Goal: Transaction & Acquisition: Purchase product/service

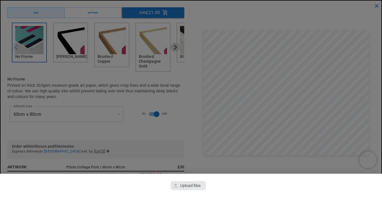
click at [193, 190] on div "button" at bounding box center [188, 185] width 36 height 9
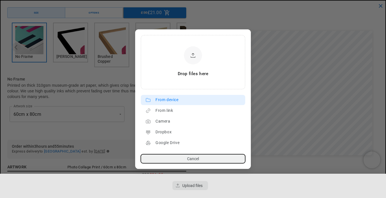
click at [157, 99] on div "From device" at bounding box center [198, 99] width 87 height 9
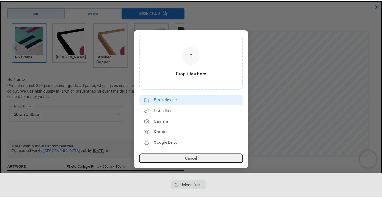
scroll to position [0, 110]
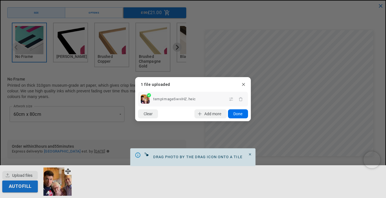
click at [240, 115] on button "Done" at bounding box center [238, 113] width 20 height 9
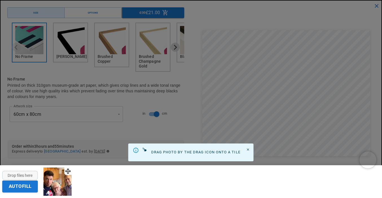
scroll to position [42, 0]
click at [249, 150] on icon "Close" at bounding box center [248, 149] width 4 height 4
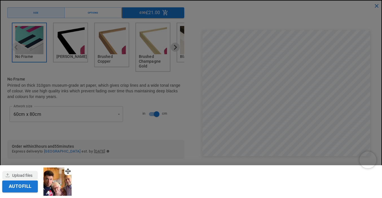
scroll to position [0, 220]
click at [26, 187] on button "Autofill" at bounding box center [20, 186] width 36 height 12
click at [230, 55] on div at bounding box center [191, 99] width 382 height 198
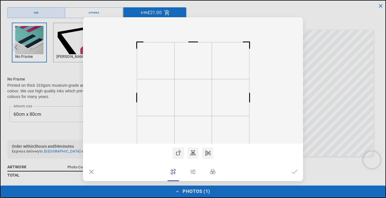
scroll to position [0, 110]
drag, startPoint x: 227, startPoint y: 52, endPoint x: 202, endPoint y: 102, distance: 55.6
click at [202, 102] on dialog "Drop files here From device From link Camera Dropbox Google Drive Cancel Powere…" at bounding box center [193, 98] width 220 height 163
drag, startPoint x: 206, startPoint y: 98, endPoint x: 213, endPoint y: 108, distance: 11.7
click at [213, 108] on icon at bounding box center [193, 80] width 220 height 126
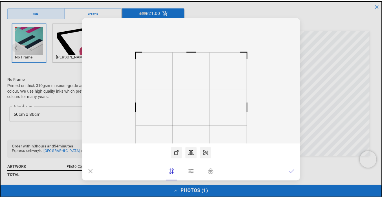
scroll to position [0, 220]
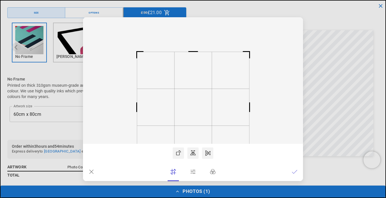
click at [303, 83] on dialog "Drop files here From device From link Camera Dropbox Google Drive Cancel Powere…" at bounding box center [193, 98] width 220 height 163
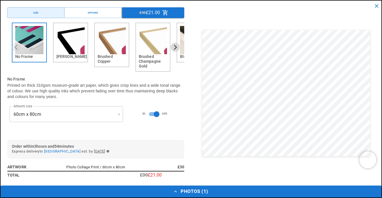
scroll to position [149, 0]
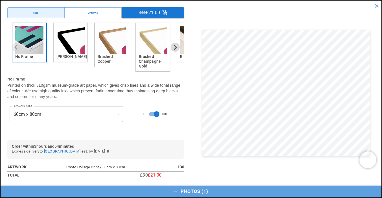
click at [191, 188] on button "Photos ( 1 )" at bounding box center [191, 191] width 381 height 12
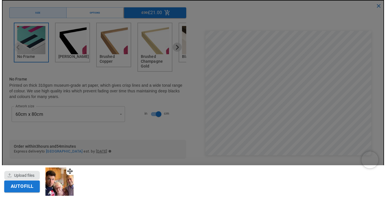
scroll to position [0, 110]
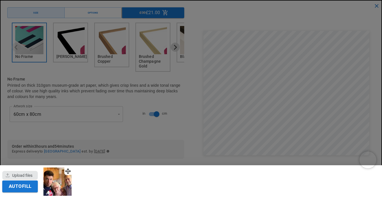
click at [26, 176] on div "button" at bounding box center [20, 175] width 36 height 9
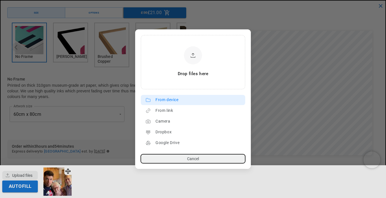
click at [165, 104] on lr-source-btn "From device" at bounding box center [193, 100] width 104 height 10
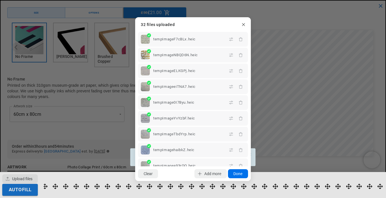
click at [240, 174] on button "Done" at bounding box center [238, 173] width 20 height 9
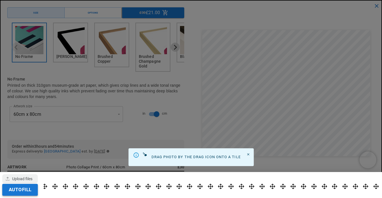
scroll to position [149, 0]
click at [22, 187] on button "Autofill" at bounding box center [20, 190] width 36 height 12
click at [288, 68] on div at bounding box center [191, 99] width 382 height 198
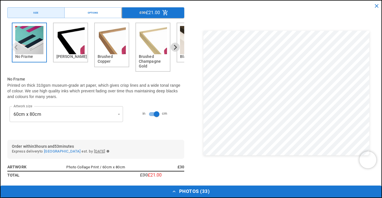
scroll to position [0, 0]
click at [155, 192] on button "Photos ( 33 )" at bounding box center [191, 191] width 381 height 12
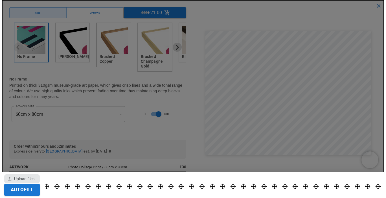
scroll to position [0, 110]
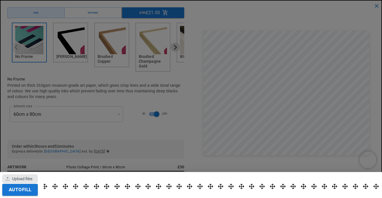
click at [22, 178] on div "button" at bounding box center [20, 178] width 36 height 9
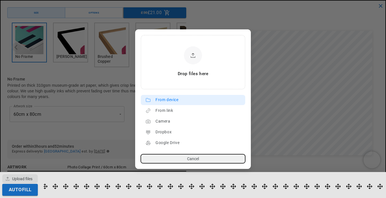
click at [174, 95] on div "From device" at bounding box center [198, 99] width 87 height 9
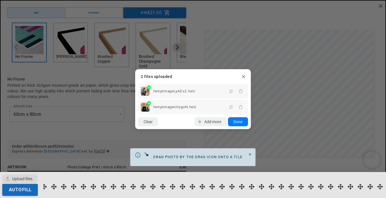
drag, startPoint x: 359, startPoint y: 192, endPoint x: 380, endPoint y: 189, distance: 21.4
click at [251, 129] on dialog "Drop files here From device From link Camera Dropbox Google Drive Cancel Powere…" at bounding box center [193, 99] width 116 height 60
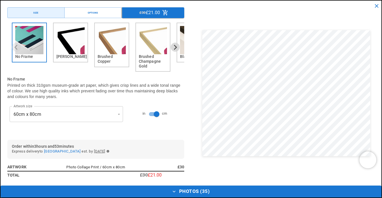
drag, startPoint x: 374, startPoint y: 180, endPoint x: 313, endPoint y: 181, distance: 61.2
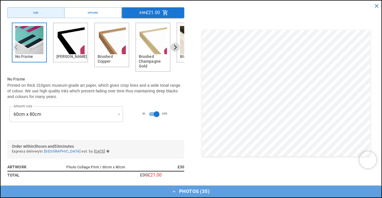
click at [191, 190] on button "Photos ( 35 )" at bounding box center [191, 191] width 381 height 12
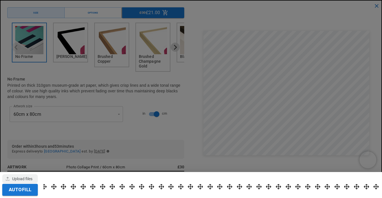
scroll to position [0, 220]
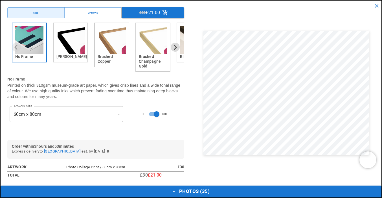
drag, startPoint x: 377, startPoint y: 184, endPoint x: 379, endPoint y: 178, distance: 6.6
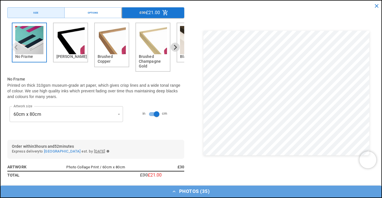
click at [173, 192] on icon "button" at bounding box center [174, 191] width 6 height 6
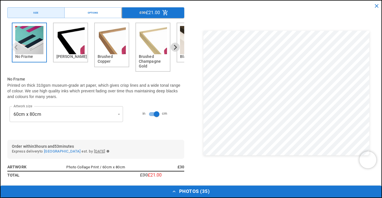
scroll to position [0, 220]
click at [58, 191] on button "Photos ( 35 )" at bounding box center [191, 191] width 381 height 12
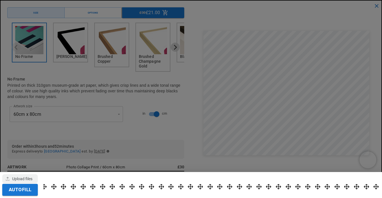
scroll to position [188, 0]
click at [28, 190] on button "Autofill" at bounding box center [20, 190] width 36 height 12
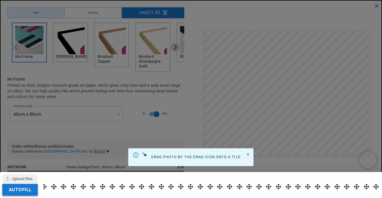
scroll to position [0, 0]
click at [309, 112] on div at bounding box center [191, 99] width 382 height 198
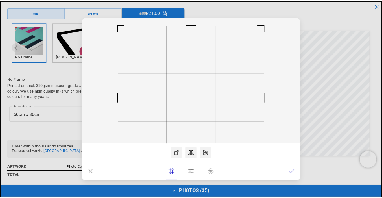
scroll to position [0, 220]
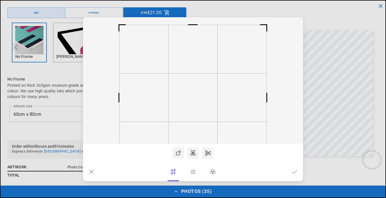
click at [303, 53] on dialog "Drop files here From device From link Camera Dropbox Google Drive Cancel Powere…" at bounding box center [193, 98] width 220 height 163
drag, startPoint x: 194, startPoint y: 67, endPoint x: 205, endPoint y: 79, distance: 15.8
click at [205, 79] on icon at bounding box center [193, 80] width 220 height 126
drag, startPoint x: 198, startPoint y: 85, endPoint x: 190, endPoint y: 145, distance: 60.3
click at [192, 93] on rect at bounding box center [187, 97] width 50 height 50
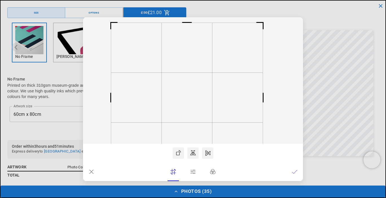
click at [191, 143] on rect at bounding box center [193, 80] width 220 height 126
drag, startPoint x: 188, startPoint y: 173, endPoint x: 192, endPoint y: 162, distance: 11.6
click at [192, 162] on rect at bounding box center [187, 162] width 14 height 14
click at [303, 100] on dialog "Drop files here From device From link Camera Dropbox Google Drive Cancel Powere…" at bounding box center [193, 98] width 220 height 163
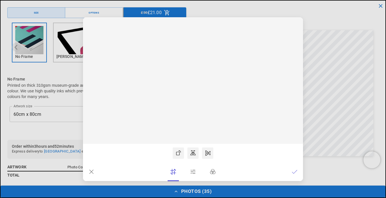
scroll to position [0, 220]
drag, startPoint x: 244, startPoint y: 97, endPoint x: 221, endPoint y: 98, distance: 22.8
click at [224, 98] on rect at bounding box center [193, 80] width 220 height 126
drag, startPoint x: 200, startPoint y: 97, endPoint x: 226, endPoint y: 99, distance: 25.7
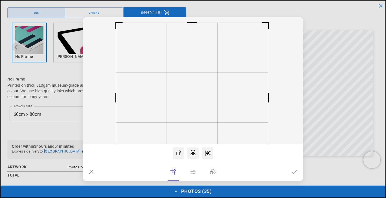
click at [160, 97] on icon at bounding box center [193, 80] width 220 height 126
drag, startPoint x: 268, startPoint y: 97, endPoint x: 258, endPoint y: 96, distance: 9.3
click at [258, 96] on rect at bounding box center [259, 97] width 14 height 14
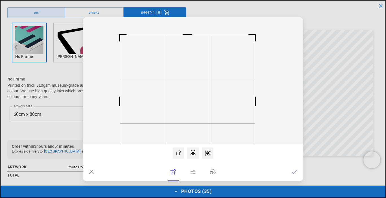
drag, startPoint x: 189, startPoint y: 27, endPoint x: 189, endPoint y: 35, distance: 7.6
click at [189, 35] on rect at bounding box center [188, 35] width 14 height 14
drag, startPoint x: 190, startPoint y: 167, endPoint x: 186, endPoint y: 128, distance: 39.4
click at [189, 169] on rect at bounding box center [188, 171] width 14 height 14
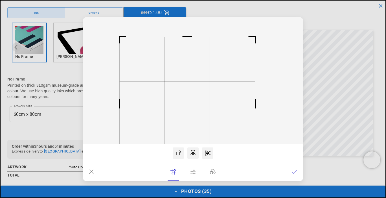
click at [189, 35] on rect at bounding box center [187, 37] width 14 height 14
drag, startPoint x: 255, startPoint y: 35, endPoint x: 250, endPoint y: 36, distance: 4.3
click at [250, 36] on rect at bounding box center [254, 37] width 14 height 14
click at [303, 63] on dialog "Drop files here From device From link Camera Dropbox Google Drive Cancel Powere…" at bounding box center [193, 98] width 220 height 163
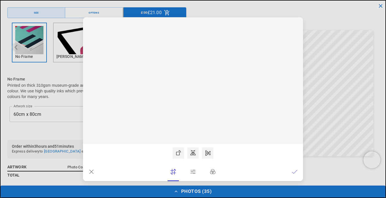
scroll to position [0, 0]
drag, startPoint x: 268, startPoint y: 24, endPoint x: 252, endPoint y: 37, distance: 20.0
click at [252, 37] on rect at bounding box center [256, 35] width 14 height 14
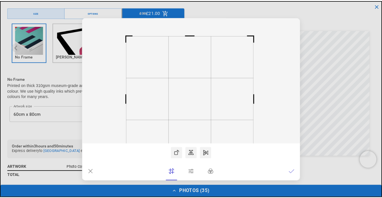
scroll to position [0, 110]
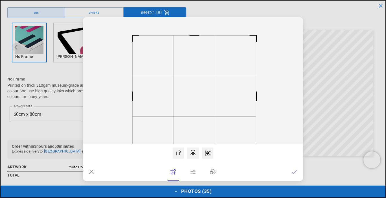
drag, startPoint x: 120, startPoint y: 169, endPoint x: 145, endPoint y: 154, distance: 29.8
click at [145, 143] on icon at bounding box center [193, 80] width 220 height 126
drag, startPoint x: 254, startPoint y: 35, endPoint x: 251, endPoint y: 36, distance: 3.2
click at [251, 36] on rect at bounding box center [256, 36] width 14 height 14
click at [303, 65] on dialog "Drop files here From device From link Camera Dropbox Google Drive Cancel Powere…" at bounding box center [193, 98] width 220 height 163
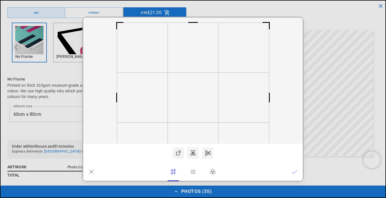
scroll to position [0, 0]
drag, startPoint x: 269, startPoint y: 21, endPoint x: 243, endPoint y: 34, distance: 29.3
click at [243, 34] on icon at bounding box center [193, 80] width 220 height 126
drag, startPoint x: 254, startPoint y: 169, endPoint x: 242, endPoint y: 167, distance: 12.3
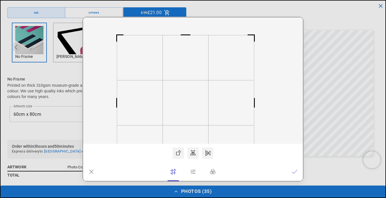
click at [242, 143] on icon at bounding box center [193, 80] width 220 height 126
click at [250, 103] on rect at bounding box center [252, 103] width 14 height 14
click at [192, 127] on rect at bounding box center [193, 80] width 220 height 126
click at [266, 52] on rect at bounding box center [193, 80] width 220 height 126
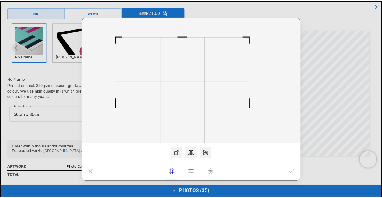
scroll to position [0, 0]
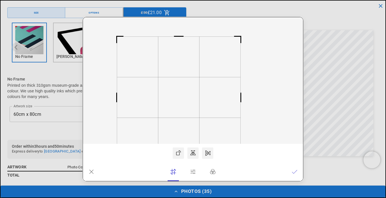
drag, startPoint x: 249, startPoint y: 168, endPoint x: 221, endPoint y: 157, distance: 30.4
click at [221, 143] on icon at bounding box center [193, 80] width 220 height 126
click at [303, 129] on dialog "Drop files here From device From link Camera Dropbox Google Drive Cancel Powere…" at bounding box center [193, 98] width 220 height 163
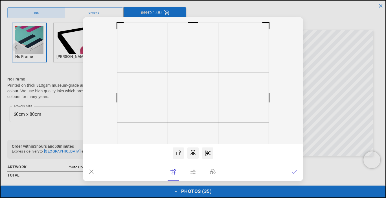
click at [280, 40] on rect at bounding box center [193, 80] width 220 height 126
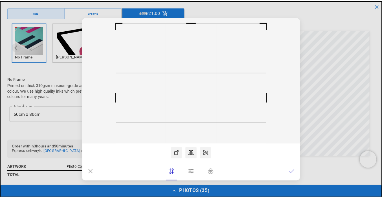
scroll to position [0, 110]
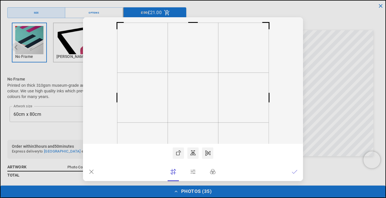
drag, startPoint x: 285, startPoint y: 59, endPoint x: 319, endPoint y: 64, distance: 34.1
click at [288, 59] on rect at bounding box center [193, 80] width 220 height 126
click at [303, 64] on dialog "Drop files here From device From link Camera Dropbox Google Drive Cancel Powere…" at bounding box center [193, 98] width 220 height 163
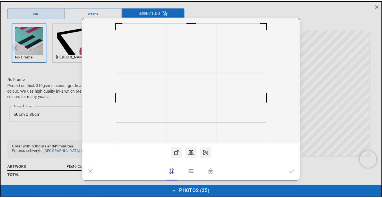
scroll to position [0, 220]
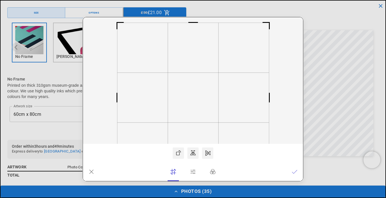
click at [92, 143] on rect at bounding box center [193, 80] width 220 height 126
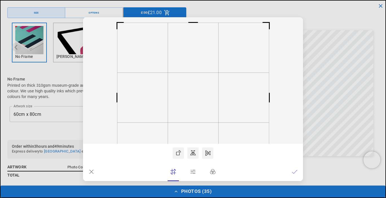
scroll to position [0, 110]
click at [303, 58] on dialog "Drop files here From device From link Camera Dropbox Google Drive Cancel Powere…" at bounding box center [193, 98] width 220 height 163
click at [303, 63] on dialog "Drop files here From device From link Camera Dropbox Google Drive Cancel Powere…" at bounding box center [193, 98] width 220 height 163
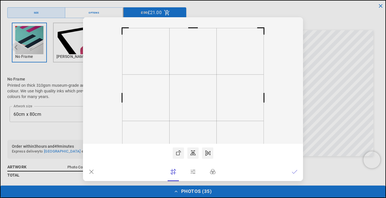
drag, startPoint x: 263, startPoint y: 28, endPoint x: 281, endPoint y: 64, distance: 40.1
click at [281, 64] on icon at bounding box center [193, 80] width 220 height 126
drag, startPoint x: 194, startPoint y: 29, endPoint x: 196, endPoint y: 33, distance: 4.7
click at [196, 33] on rect at bounding box center [193, 32] width 14 height 14
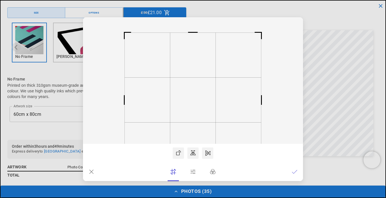
scroll to position [0, 220]
click at [303, 55] on dialog "Drop files here From device From link Camera Dropbox Google Drive Cancel Powere…" at bounding box center [193, 98] width 220 height 163
click at [303, 61] on dialog "Drop files here From device From link Camera Dropbox Google Drive Cancel Powere…" at bounding box center [193, 98] width 220 height 163
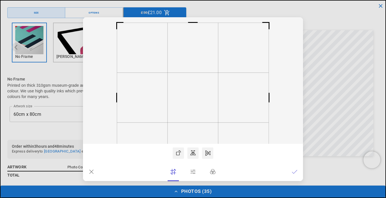
click at [303, 60] on dialog "Drop files here From device From link Camera Dropbox Google Drive Cancel Powere…" at bounding box center [193, 98] width 220 height 163
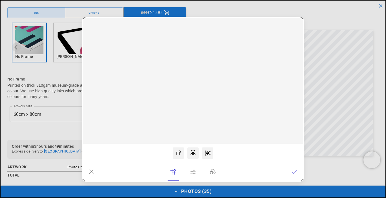
scroll to position [0, 220]
drag, startPoint x: 116, startPoint y: 172, endPoint x: 96, endPoint y: 177, distance: 20.9
click at [96, 143] on icon at bounding box center [193, 80] width 220 height 126
drag, startPoint x: 268, startPoint y: 173, endPoint x: 285, endPoint y: 156, distance: 23.5
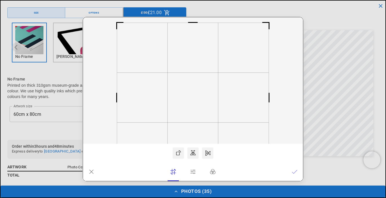
click at [286, 143] on icon at bounding box center [193, 80] width 220 height 126
drag, startPoint x: 269, startPoint y: 98, endPoint x: 286, endPoint y: 97, distance: 17.5
click at [286, 97] on icon at bounding box center [193, 80] width 220 height 126
click at [303, 90] on dialog "Drop files here From device From link Camera Dropbox Google Drive Cancel Powere…" at bounding box center [193, 98] width 220 height 163
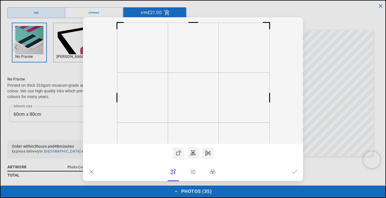
scroll to position [0, 220]
drag, startPoint x: 118, startPoint y: 25, endPoint x: 109, endPoint y: 65, distance: 41.0
click at [105, 55] on icon at bounding box center [193, 80] width 220 height 126
drag, startPoint x: 116, startPoint y: 94, endPoint x: 227, endPoint y: 103, distance: 112.3
click at [100, 94] on icon at bounding box center [193, 80] width 220 height 126
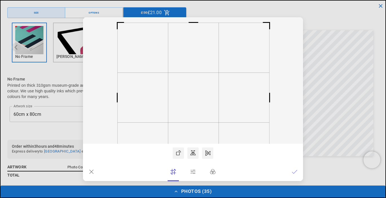
scroll to position [0, 0]
drag, startPoint x: 268, startPoint y: 97, endPoint x: 289, endPoint y: 94, distance: 21.4
click at [289, 94] on icon at bounding box center [193, 80] width 220 height 126
click at [303, 89] on dialog "Drop files here From device From link Camera Dropbox Google Drive Cancel Powere…" at bounding box center [193, 98] width 220 height 163
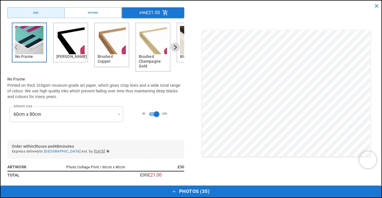
scroll to position [135, 0]
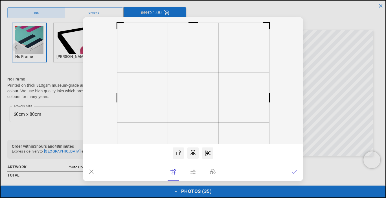
click at [303, 65] on dialog "Drop files here From device From link Camera Dropbox Google Drive Cancel Powere…" at bounding box center [193, 98] width 220 height 163
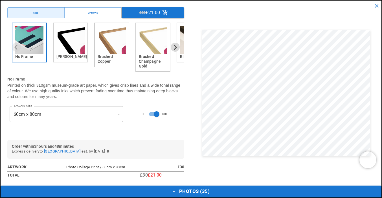
scroll to position [0, 220]
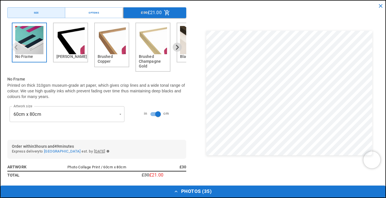
click at [0, 0] on dialog "Drop files here From device From link Camera Dropbox Google Drive Cancel Powere…" at bounding box center [0, 0] width 0 height 0
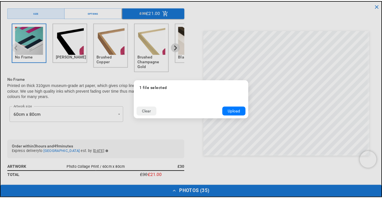
scroll to position [0, 0]
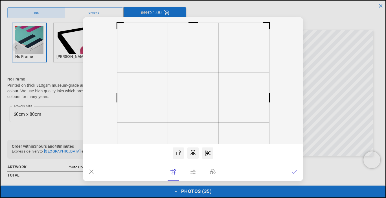
click at [186, 181] on dialog "Drop files here From device From link Camera Dropbox Google Drive Cancel Powere…" at bounding box center [193, 98] width 220 height 163
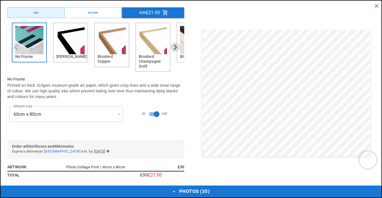
scroll to position [0, 110]
click at [179, 191] on button "Photos ( 35 )" at bounding box center [191, 191] width 381 height 12
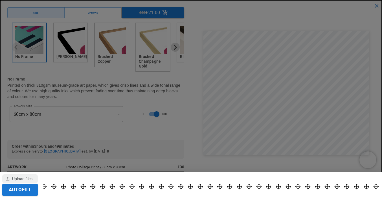
scroll to position [130, 0]
click at [198, 118] on div at bounding box center [191, 99] width 382 height 198
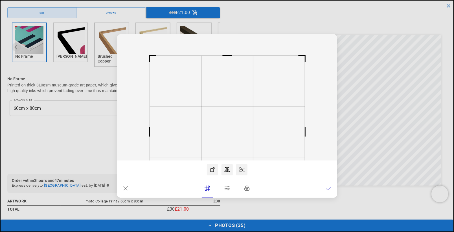
scroll to position [0, 118]
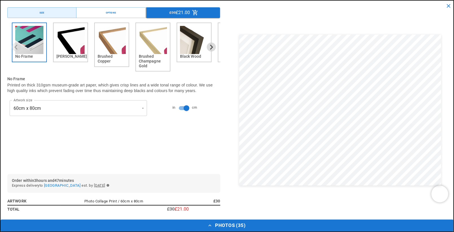
click at [227, 117] on dialog "Drop files here From device From link Camera Dropbox Google Drive Cancel Powere…" at bounding box center [227, 121] width 0 height 9
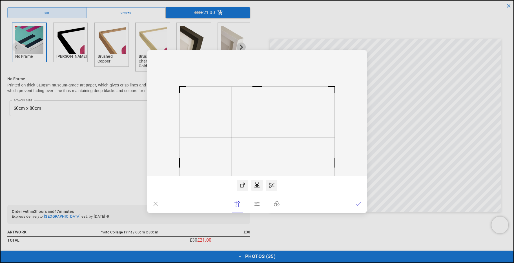
scroll to position [0, 136]
click at [361, 154] on rect at bounding box center [257, 113] width 220 height 126
click at [279, 138] on rect at bounding box center [257, 163] width 52 height 51
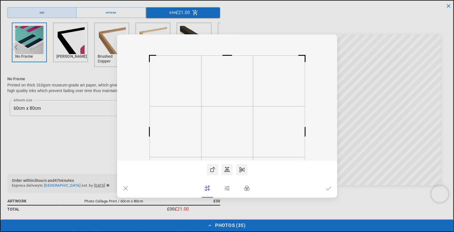
scroll to position [0, 118]
click at [337, 68] on dialog "Drop files here From device From link Camera Dropbox Google Drive Cancel Powere…" at bounding box center [227, 115] width 220 height 163
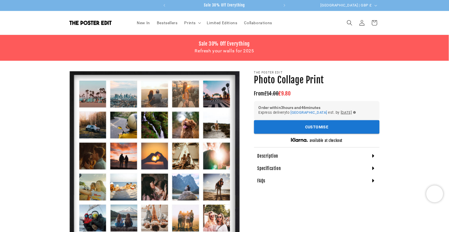
scroll to position [130, 0]
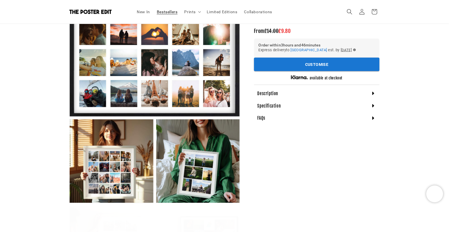
click at [162, 13] on span "Bestsellers" at bounding box center [167, 11] width 21 height 5
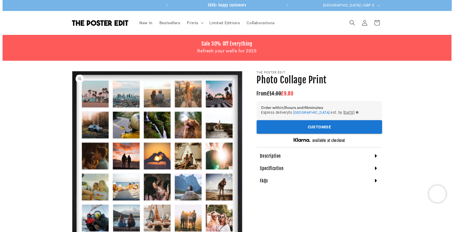
scroll to position [0, 0]
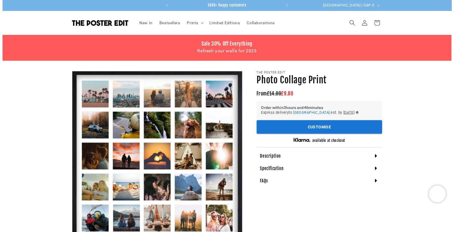
scroll to position [6, 0]
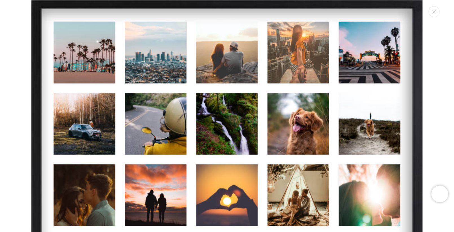
click at [196, 127] on img "Media gallery" at bounding box center [227, 196] width 392 height 392
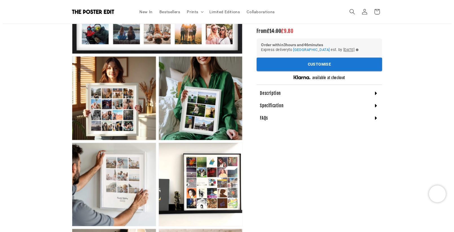
scroll to position [194, 0]
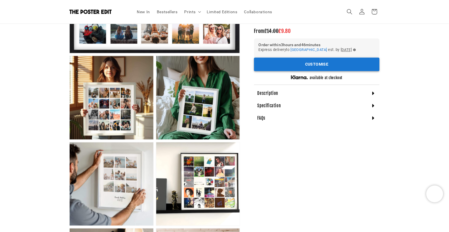
click at [299, 64] on button "Customise" at bounding box center [316, 65] width 125 height 14
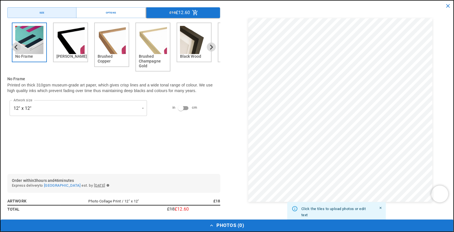
scroll to position [0, 0]
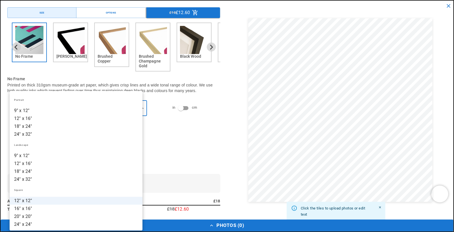
click at [44, 176] on li "24" x 32"" at bounding box center [76, 180] width 133 height 8
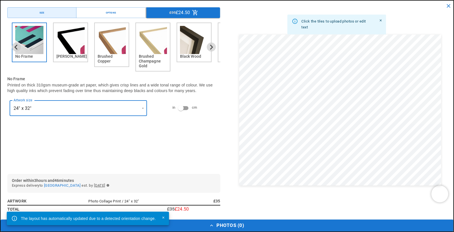
type input "**********"
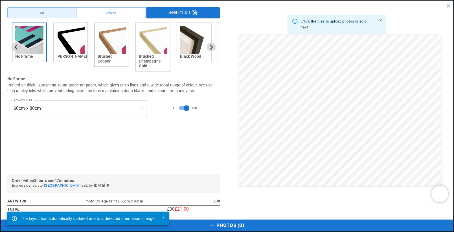
scroll to position [0, 118]
click at [109, 8] on button "Options" at bounding box center [110, 12] width 69 height 11
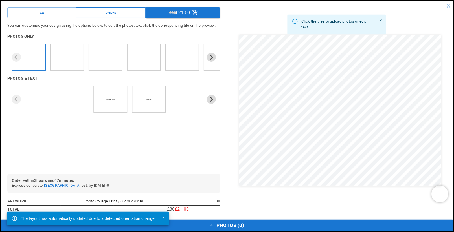
scroll to position [0, 0]
click at [69, 10] on button "Size" at bounding box center [41, 12] width 69 height 11
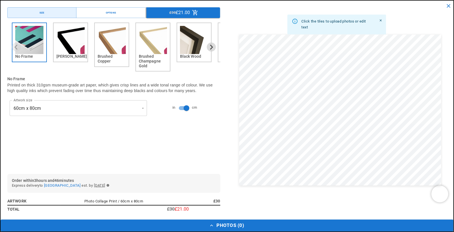
scroll to position [0, 235]
click at [77, 48] on img "2 of 6" at bounding box center [70, 40] width 28 height 28
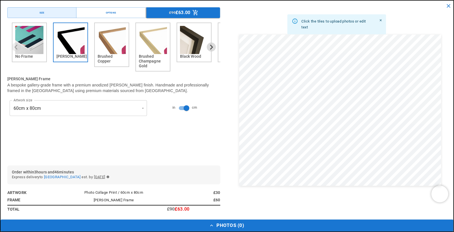
click at [110, 43] on img "3 of 6" at bounding box center [112, 40] width 28 height 28
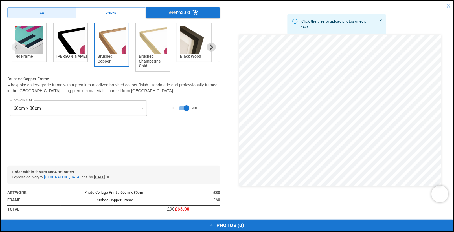
click at [146, 44] on img "4 of 6" at bounding box center [153, 40] width 28 height 28
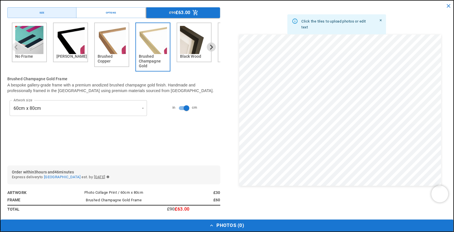
scroll to position [0, 0]
click at [184, 44] on img "5 of 6" at bounding box center [194, 40] width 28 height 28
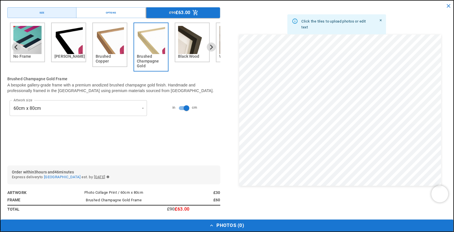
click at [184, 44] on img "5 of 6" at bounding box center [192, 40] width 28 height 28
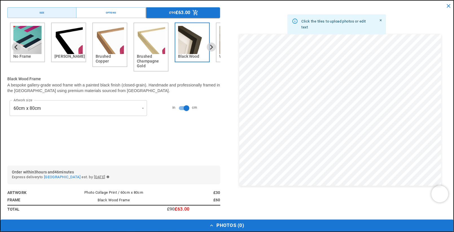
scroll to position [0, 118]
click at [207, 48] on button "Next slide" at bounding box center [211, 47] width 9 height 9
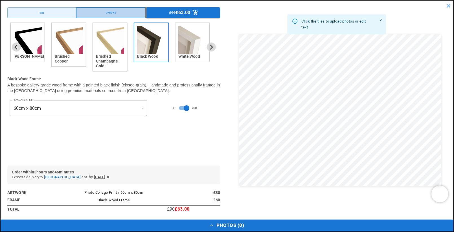
click at [93, 12] on button "Options" at bounding box center [110, 12] width 69 height 11
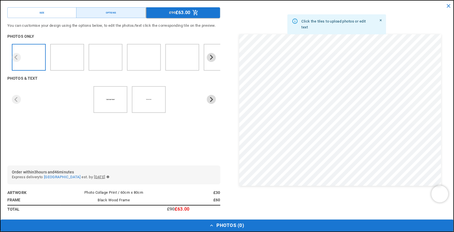
scroll to position [0, 235]
click at [149, 103] on img "2 of 2" at bounding box center [148, 99] width 6 height 6
click at [207, 104] on button "Next slide" at bounding box center [211, 99] width 9 height 9
click at [208, 60] on icon "Next slide" at bounding box center [210, 57] width 5 height 5
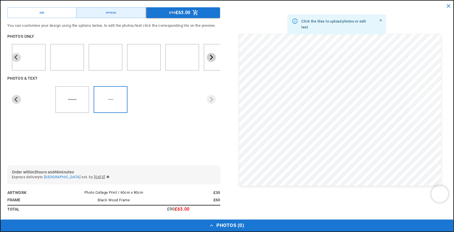
click at [208, 60] on icon "Next slide" at bounding box center [210, 57] width 5 height 5
click at [180, 63] on img "8 of 9" at bounding box center [180, 60] width 4 height 5
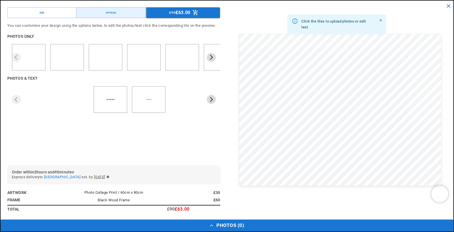
scroll to position [0, 235]
click at [207, 62] on button "Next slide" at bounding box center [211, 57] width 9 height 9
click at [210, 60] on icon "Next slide" at bounding box center [211, 57] width 3 height 5
drag, startPoint x: 184, startPoint y: 67, endPoint x: 1, endPoint y: 66, distance: 182.7
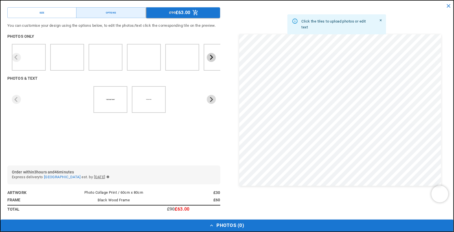
scroll to position [193, 0]
click at [208, 60] on icon "Next slide" at bounding box center [210, 57] width 5 height 5
drag, startPoint x: 170, startPoint y: 66, endPoint x: 1, endPoint y: 56, distance: 168.9
click at [190, 64] on img "9 of 9" at bounding box center [191, 63] width 3 height 3
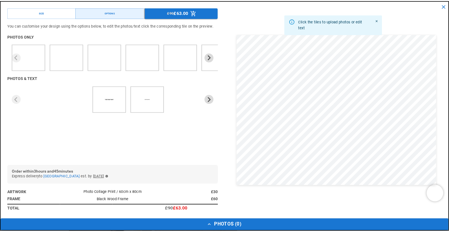
scroll to position [0, 0]
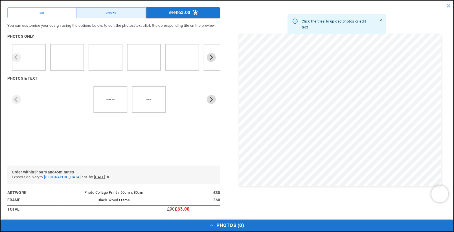
click at [233, 225] on button "Photos ( 0 )" at bounding box center [227, 226] width 452 height 12
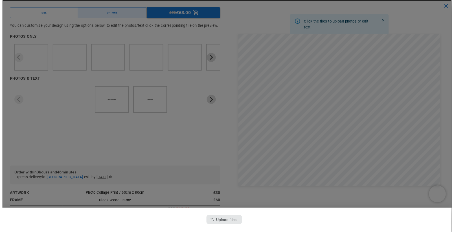
scroll to position [193, 0]
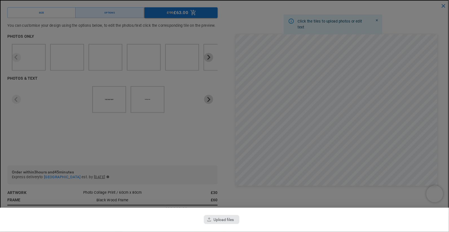
click at [211, 217] on div "button" at bounding box center [222, 219] width 36 height 9
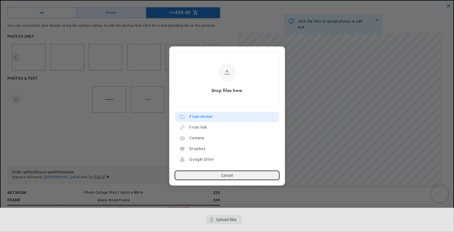
scroll to position [0, 118]
click at [204, 119] on div "From device" at bounding box center [232, 116] width 87 height 9
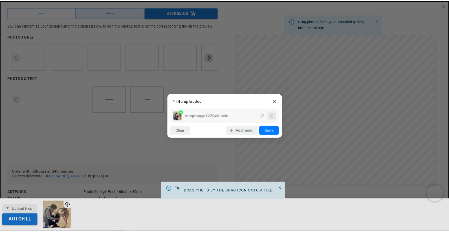
scroll to position [0, 235]
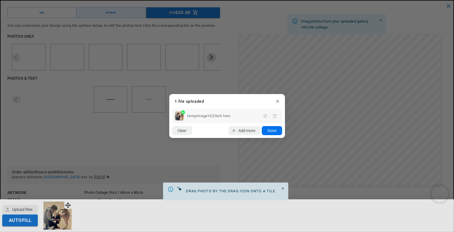
click at [269, 133] on button "Done" at bounding box center [272, 130] width 20 height 9
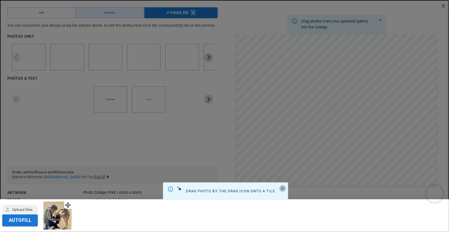
click at [284, 189] on icon "Close" at bounding box center [283, 189] width 4 height 4
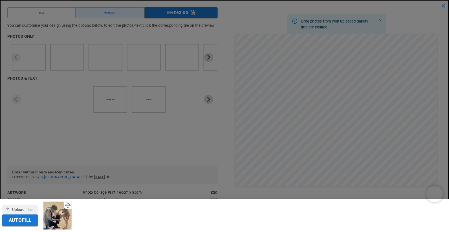
scroll to position [0, 118]
click at [27, 223] on button "Autofill" at bounding box center [20, 221] width 36 height 12
click at [388, 149] on div at bounding box center [224, 116] width 449 height 232
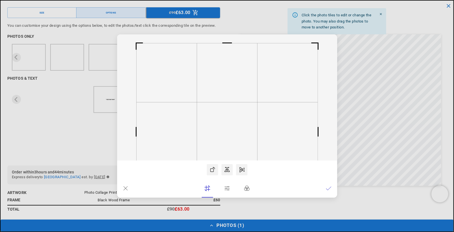
scroll to position [0, 118]
drag, startPoint x: 327, startPoint y: 128, endPoint x: 329, endPoint y: 115, distance: 13.2
click at [329, 115] on rect at bounding box center [227, 97] width 220 height 126
drag, startPoint x: 326, startPoint y: 133, endPoint x: 326, endPoint y: 145, distance: 12.4
click at [326, 142] on rect at bounding box center [227, 97] width 220 height 126
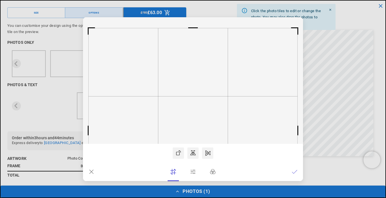
scroll to position [6, 0]
drag, startPoint x: 242, startPoint y: 179, endPoint x: 211, endPoint y: 177, distance: 31.1
click at [238, 162] on lr-editor-scroller at bounding box center [193, 152] width 220 height 19
click at [210, 143] on rect at bounding box center [193, 80] width 220 height 126
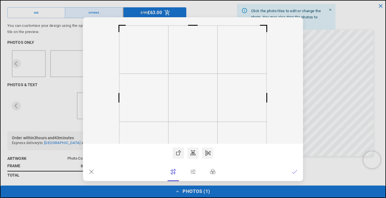
click at [92, 29] on rect at bounding box center [193, 80] width 220 height 126
click at [216, 29] on rect at bounding box center [193, 80] width 220 height 126
click at [253, 26] on rect at bounding box center [193, 80] width 220 height 126
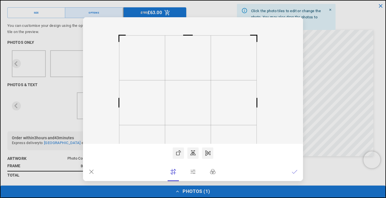
drag, startPoint x: 264, startPoint y: 25, endPoint x: 254, endPoint y: 36, distance: 15.2
click at [254, 36] on rect at bounding box center [257, 35] width 14 height 14
drag, startPoint x: 262, startPoint y: 34, endPoint x: 269, endPoint y: 31, distance: 7.6
click at [269, 31] on rect at bounding box center [267, 26] width 14 height 14
drag, startPoint x: 255, startPoint y: 44, endPoint x: 223, endPoint y: 79, distance: 46.9
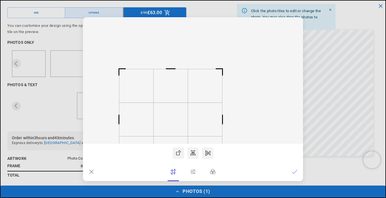
click at [223, 79] on icon at bounding box center [193, 80] width 220 height 126
click at [211, 82] on rect at bounding box center [193, 80] width 220 height 126
drag, startPoint x: 217, startPoint y: 169, endPoint x: 216, endPoint y: 174, distance: 5.1
click at [216, 169] on rect at bounding box center [222, 170] width 14 height 14
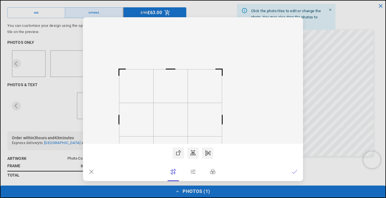
click at [216, 175] on rect at bounding box center [222, 170] width 14 height 14
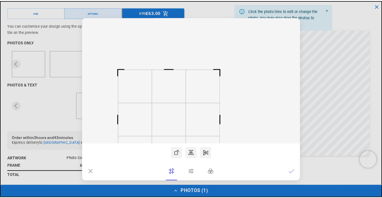
scroll to position [0, 220]
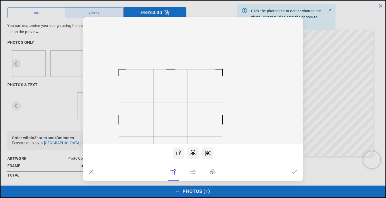
click at [303, 106] on dialog "Drop files here From device From link Camera Dropbox Google Drive Cancel Powere…" at bounding box center [193, 98] width 220 height 163
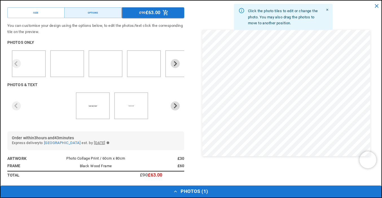
click at [185, 192] on button "Photos ( 1 )" at bounding box center [191, 191] width 381 height 12
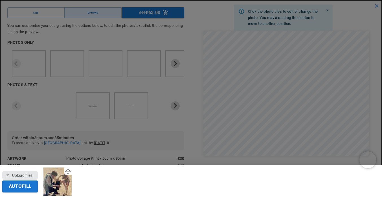
click at [25, 175] on div "button" at bounding box center [20, 175] width 36 height 9
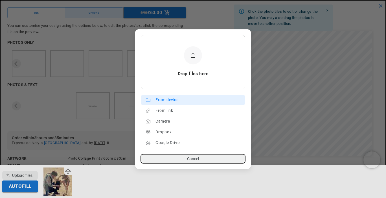
click at [172, 102] on div "From device" at bounding box center [198, 99] width 87 height 9
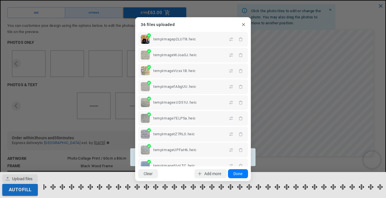
click at [237, 172] on button "Done" at bounding box center [238, 173] width 20 height 9
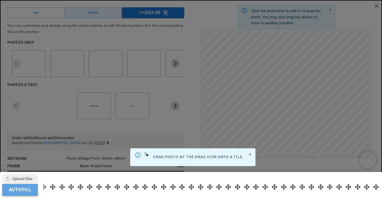
click at [29, 190] on button "Autofill" at bounding box center [20, 190] width 36 height 12
click at [136, 155] on icon at bounding box center [135, 154] width 5 height 5
click at [246, 155] on icon "Close" at bounding box center [248, 154] width 4 height 4
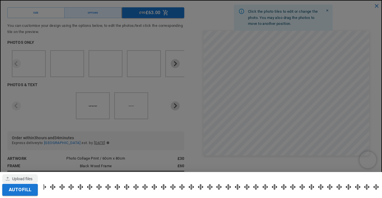
click at [328, 128] on div at bounding box center [191, 99] width 382 height 198
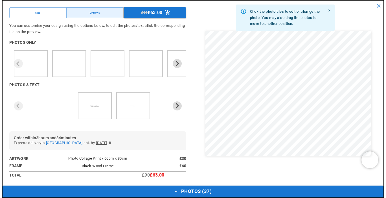
scroll to position [0, 220]
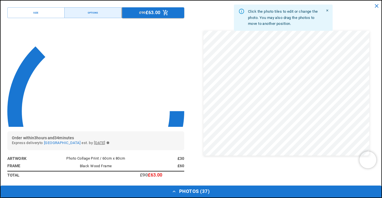
click at [330, 86] on html "Skip to content Your cart is empty Continue shopping Have an account? Log in to…" at bounding box center [191, 99] width 382 height 198
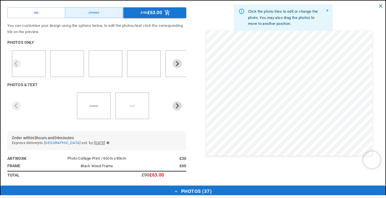
click at [193, 100] on dialog "Drop files here From device From link Camera Dropbox Google Drive Cancel Powere…" at bounding box center [193, 104] width 0 height 9
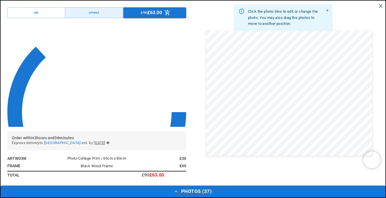
click at [330, 86] on html "Skip to content Your cart is empty Continue shopping Have an account? Log in to…" at bounding box center [193, 99] width 386 height 198
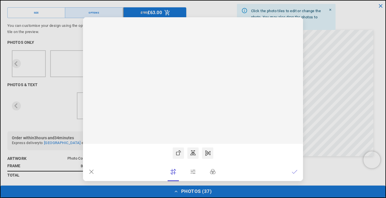
scroll to position [0, 0]
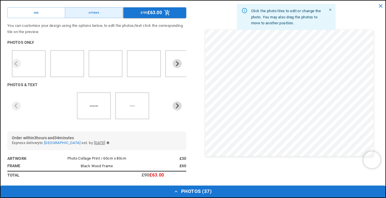
click at [193, 100] on dialog "Drop files here From device From link Camera Dropbox Google Drive Cancel Powere…" at bounding box center [193, 104] width 0 height 9
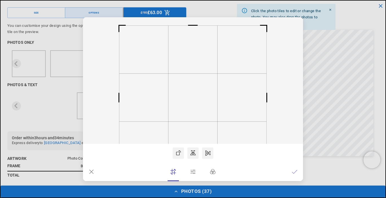
click at [303, 86] on dialog "Drop files here From device From link Camera Dropbox Google Drive Cancel Powere…" at bounding box center [193, 98] width 220 height 163
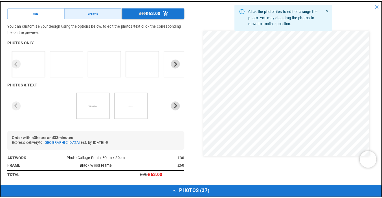
scroll to position [0, 110]
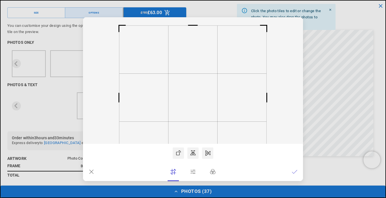
drag, startPoint x: 330, startPoint y: 86, endPoint x: 348, endPoint y: 99, distance: 22.5
click at [303, 99] on dialog "Drop files here From device From link Camera Dropbox Google Drive Cancel Powere…" at bounding box center [193, 98] width 220 height 163
drag, startPoint x: 195, startPoint y: 172, endPoint x: 209, endPoint y: 76, distance: 97.0
click at [209, 76] on icon at bounding box center [193, 80] width 220 height 126
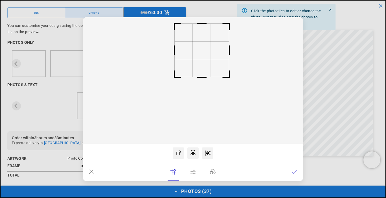
drag, startPoint x: 196, startPoint y: 56, endPoint x: 205, endPoint y: 57, distance: 8.8
click at [205, 57] on rect at bounding box center [202, 50] width 18 height 18
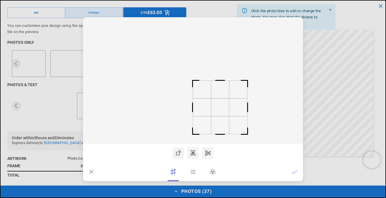
drag, startPoint x: 205, startPoint y: 57, endPoint x: 225, endPoint y: 117, distance: 63.5
click at [225, 116] on rect at bounding box center [220, 107] width 18 height 18
click at [303, 111] on dialog "Drop files here From device From link Camera Dropbox Google Drive Cancel Powere…" at bounding box center [193, 98] width 220 height 163
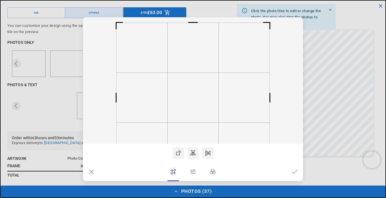
click at [303, 114] on dialog "Drop files here From device From link Camera Dropbox Google Drive Cancel Powere…" at bounding box center [193, 98] width 220 height 163
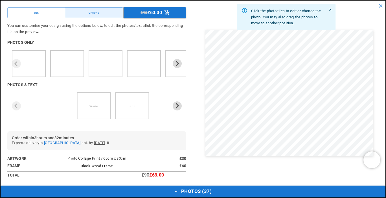
click at [193, 100] on dialog "Drop files here From device From link Camera Dropbox Google Drive Cancel Powere…" at bounding box center [193, 104] width 0 height 9
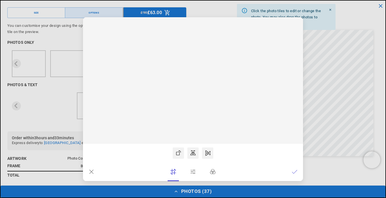
scroll to position [0, 220]
click at [303, 75] on dialog "Drop files here From device From link Camera Dropbox Google Drive Cancel Powere…" at bounding box center [193, 98] width 220 height 163
click at [303, 74] on dialog "Drop files here From device From link Camera Dropbox Google Drive Cancel Powere…" at bounding box center [193, 98] width 220 height 163
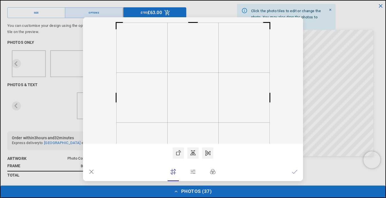
click at [303, 81] on dialog "Drop files here From device From link Camera Dropbox Google Drive Cancel Powere…" at bounding box center [193, 98] width 220 height 163
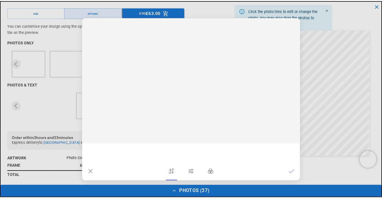
scroll to position [0, 220]
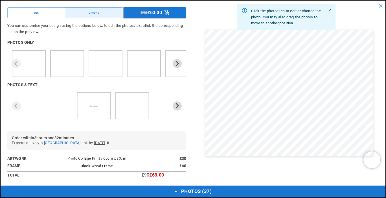
click at [193, 100] on dialog "Drop files here From device From link Camera Dropbox Google Drive Cancel Powere…" at bounding box center [193, 104] width 0 height 9
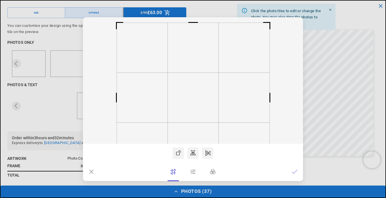
scroll to position [0, 110]
click at [303, 69] on dialog "Drop files here From device From link Camera Dropbox Google Drive Cancel Powere…" at bounding box center [193, 98] width 220 height 163
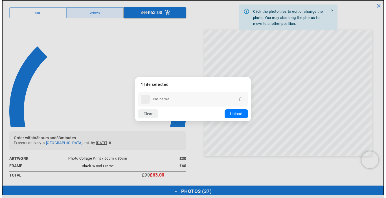
scroll to position [0, 220]
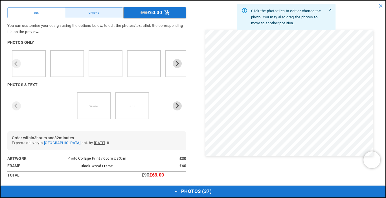
click at [193, 100] on dialog "Drop files here From device From link Camera Dropbox Google Drive Cancel Powere…" at bounding box center [193, 104] width 0 height 9
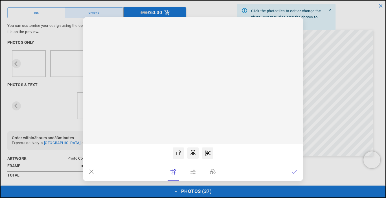
scroll to position [0, 0]
click at [303, 87] on dialog "Drop files here From device From link Camera Dropbox Google Drive Cancel Powere…" at bounding box center [193, 98] width 220 height 163
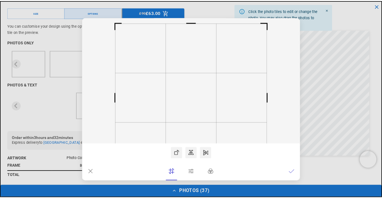
scroll to position [0, 220]
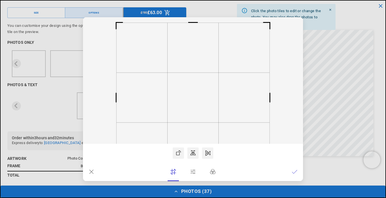
click at [303, 104] on dialog "Drop files here From device From link Camera Dropbox Google Drive Cancel Powere…" at bounding box center [193, 98] width 220 height 163
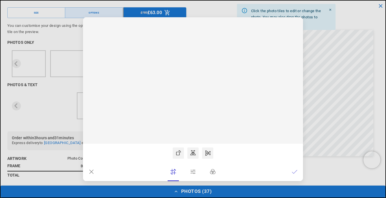
scroll to position [0, 0]
click at [303, 65] on dialog "Drop files here From device From link Camera Dropbox Google Drive Cancel Powere…" at bounding box center [193, 98] width 220 height 163
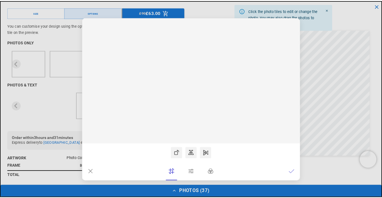
scroll to position [0, 110]
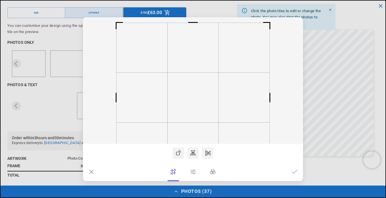
click at [303, 79] on dialog "Drop files here From device From link Camera Dropbox Google Drive Cancel Powere…" at bounding box center [193, 98] width 220 height 163
click at [303, 80] on dialog "Drop files here From device From link Camera Dropbox Google Drive Cancel Powere…" at bounding box center [193, 98] width 220 height 163
click at [303, 99] on dialog "Drop files here From device From link Camera Dropbox Google Drive Cancel Powere…" at bounding box center [193, 98] width 220 height 163
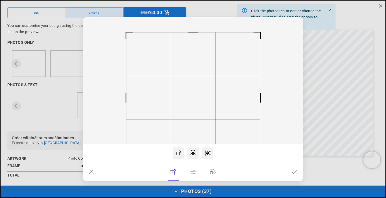
drag, startPoint x: 259, startPoint y: 160, endPoint x: 264, endPoint y: 176, distance: 15.9
click at [264, 143] on icon at bounding box center [193, 80] width 220 height 126
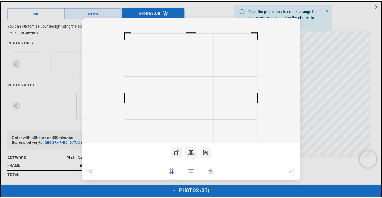
scroll to position [0, 110]
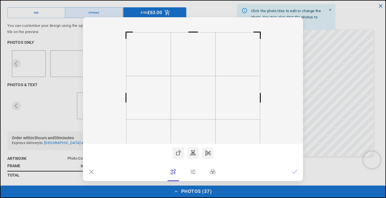
click at [303, 120] on dialog "Drop files here From device From link Camera Dropbox Google Drive Cancel Powere…" at bounding box center [193, 98] width 220 height 163
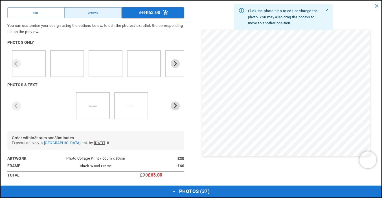
scroll to position [0, 220]
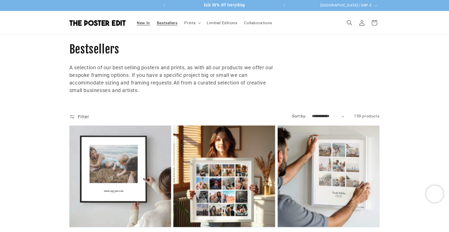
click at [134, 20] on link "New In" at bounding box center [144, 23] width 20 height 12
